Goal: Transaction & Acquisition: Purchase product/service

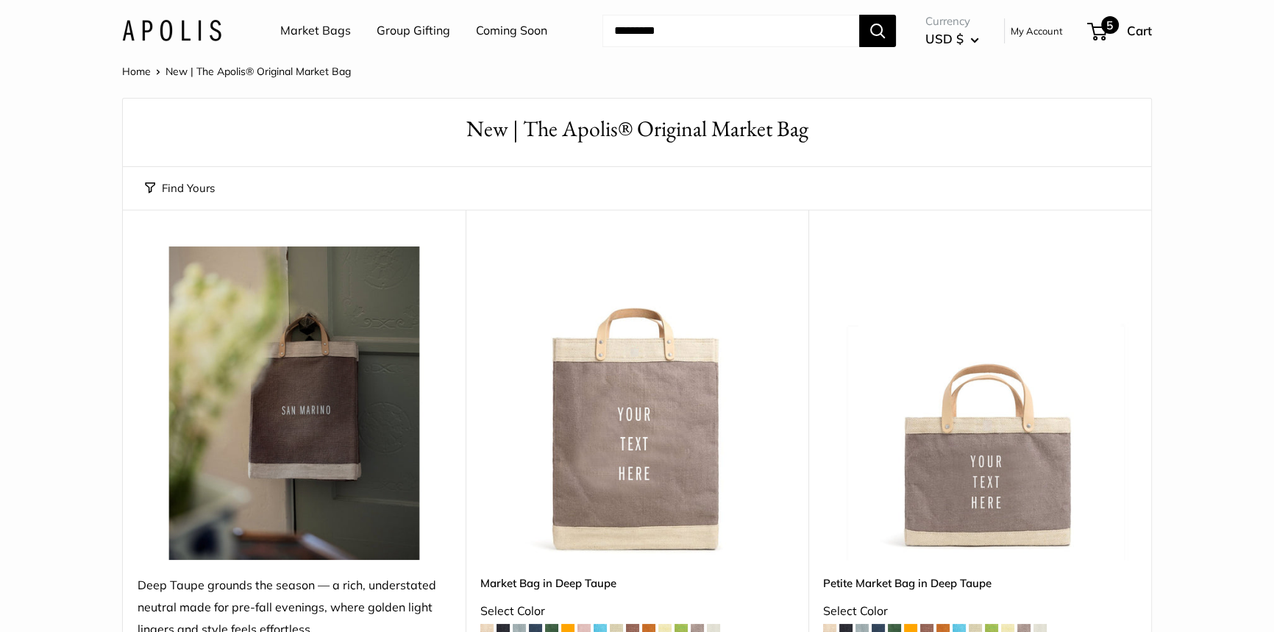
click at [1097, 36] on span "5" at bounding box center [1097, 32] width 20 height 18
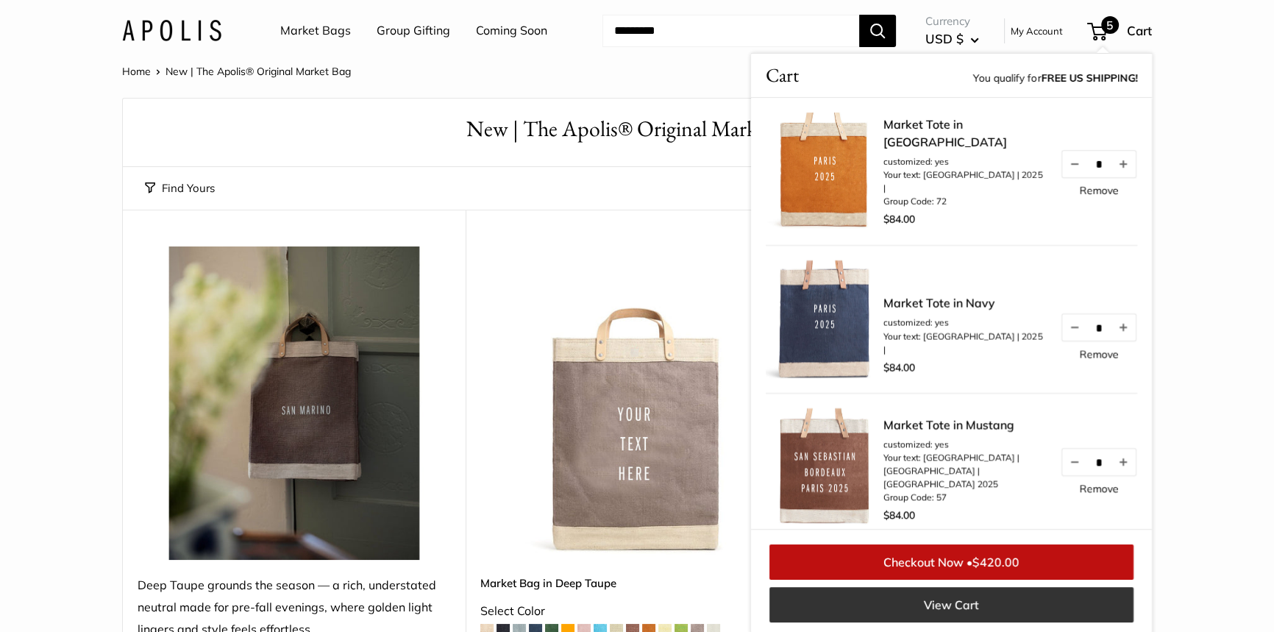
click at [871, 608] on link "View Cart" at bounding box center [951, 604] width 364 height 35
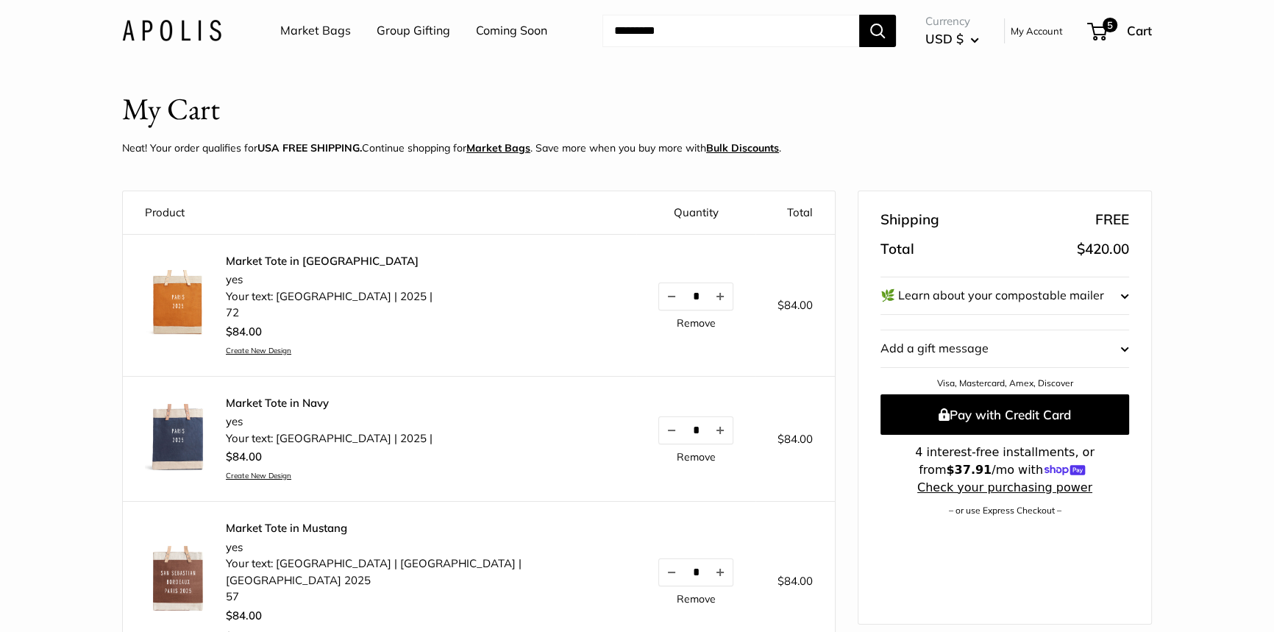
click at [736, 144] on u "Bulk Discounts" at bounding box center [742, 147] width 73 height 13
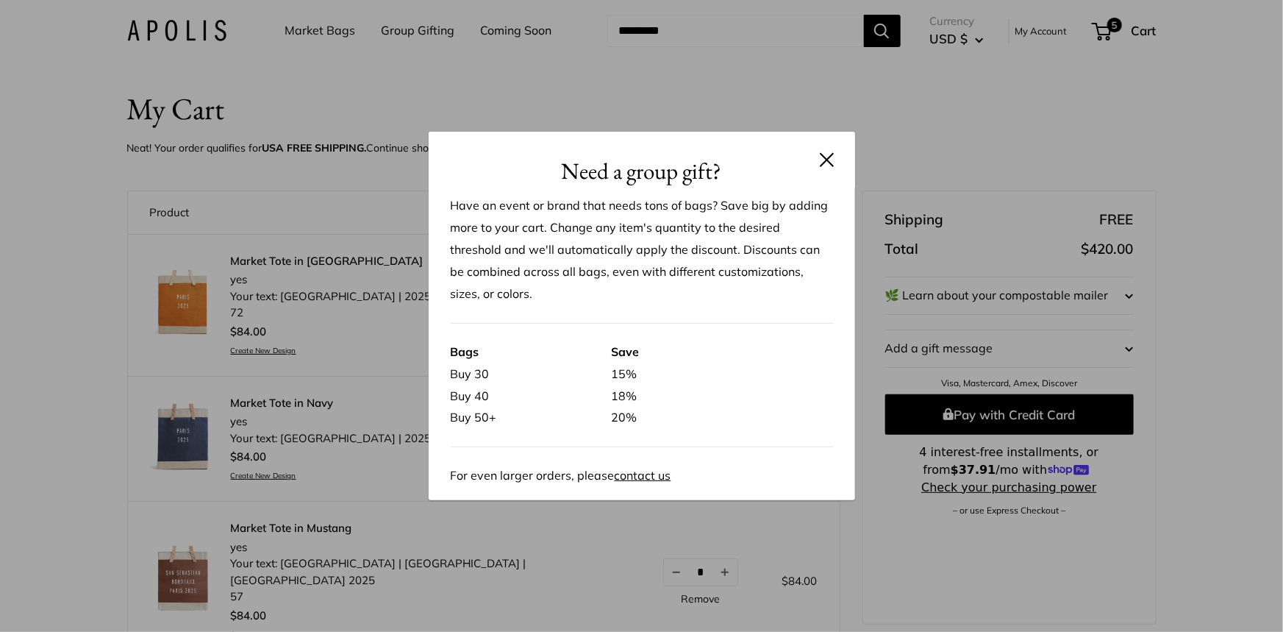
click at [824, 156] on button at bounding box center [827, 159] width 15 height 15
